Goal: Transaction & Acquisition: Purchase product/service

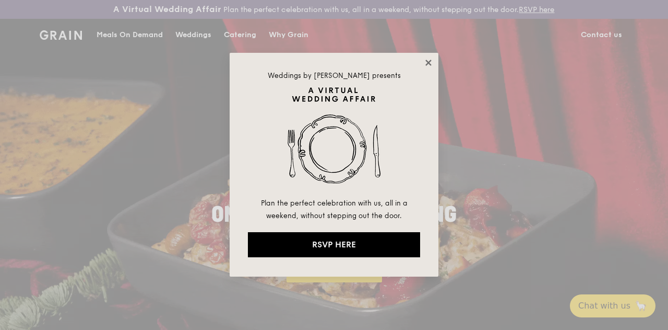
click at [429, 64] on icon at bounding box center [429, 63] width 6 height 6
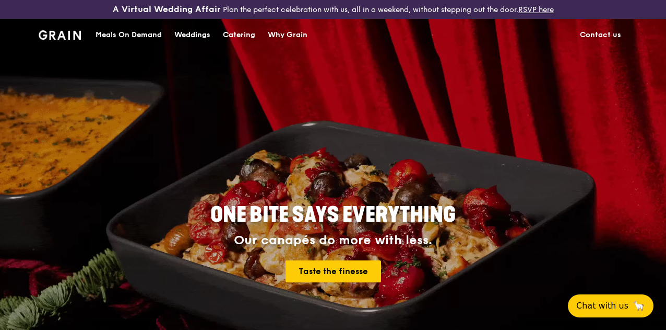
click at [140, 48] on div "Meals On Demand" at bounding box center [129, 34] width 66 height 31
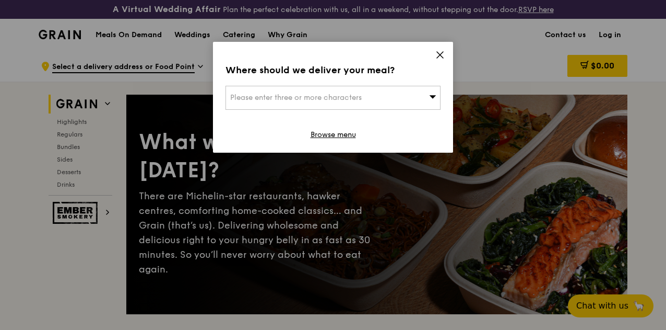
click at [439, 53] on icon at bounding box center [440, 54] width 9 height 9
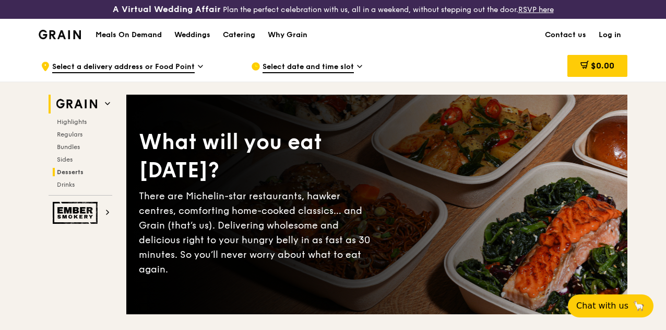
click at [73, 175] on span "Desserts" at bounding box center [70, 171] width 27 height 7
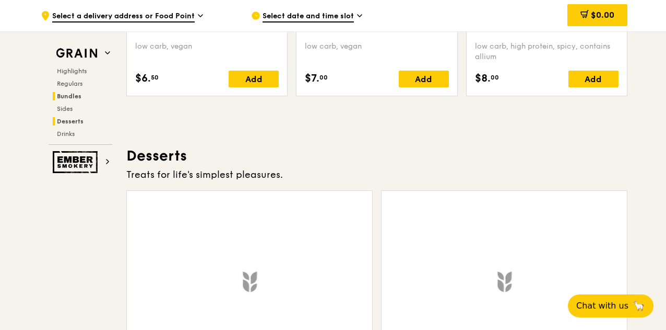
scroll to position [3010, 0]
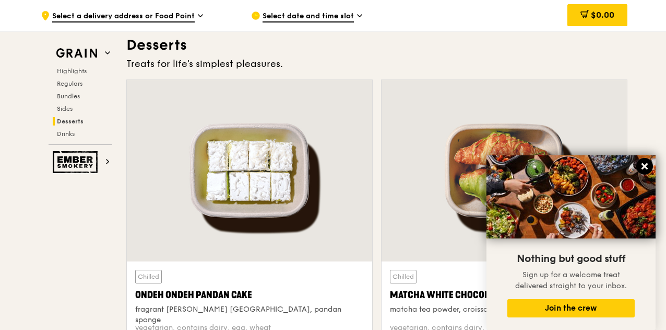
click at [644, 168] on icon at bounding box center [645, 166] width 6 height 6
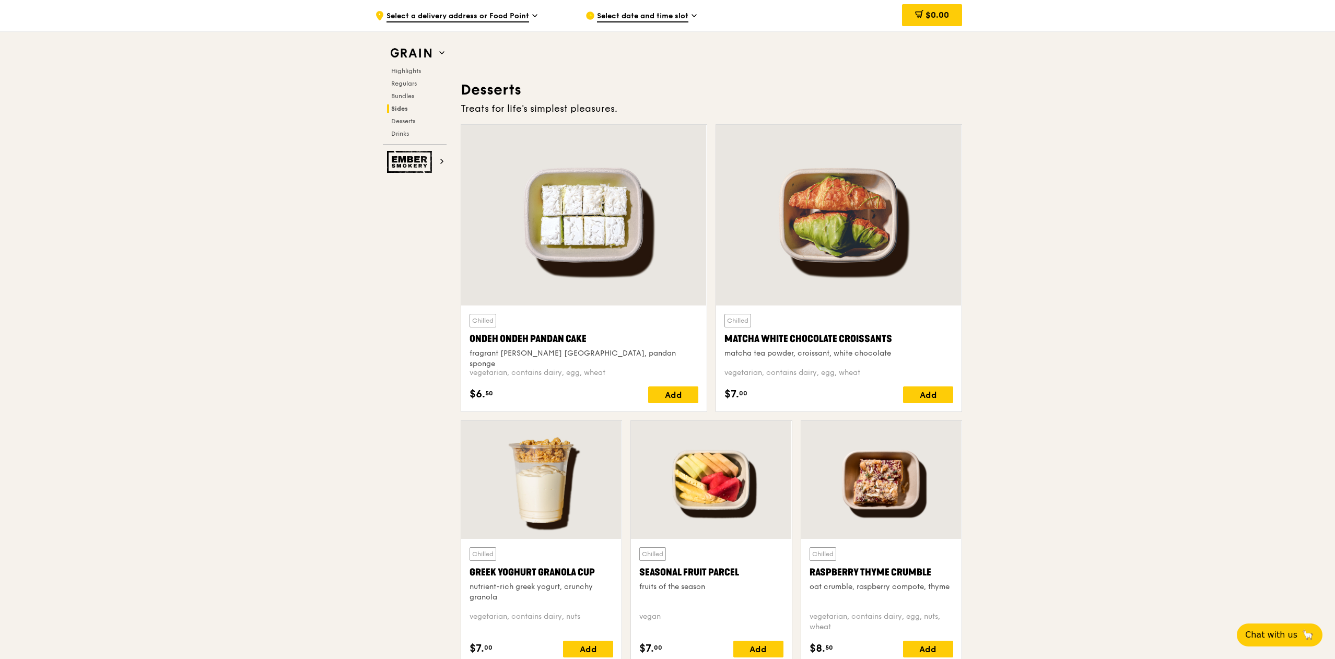
scroll to position [3010, 0]
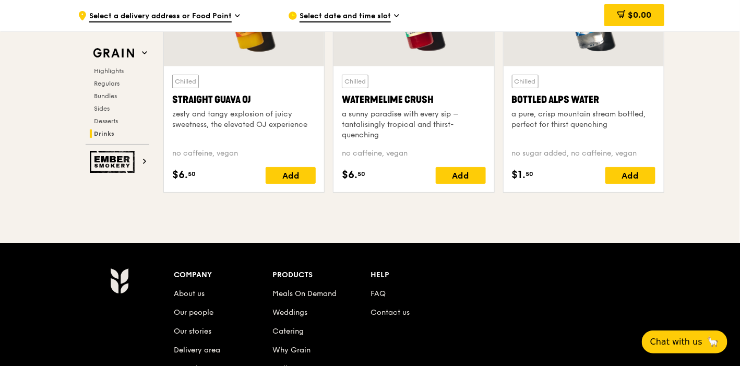
scroll to position [4344, 0]
